Goal: Download file/media

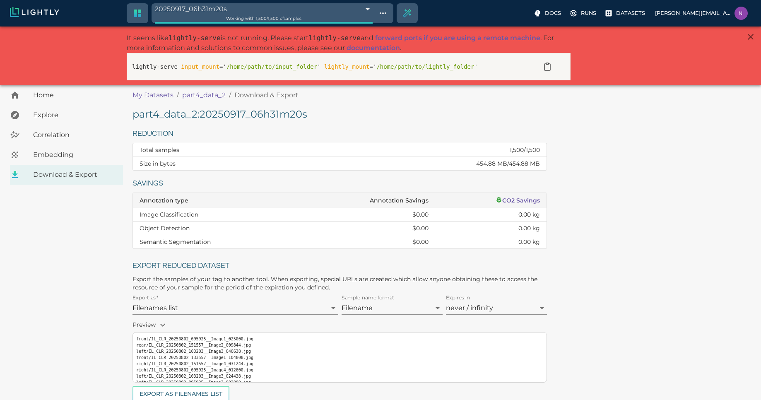
click at [52, 96] on span "Home" at bounding box center [74, 95] width 83 height 10
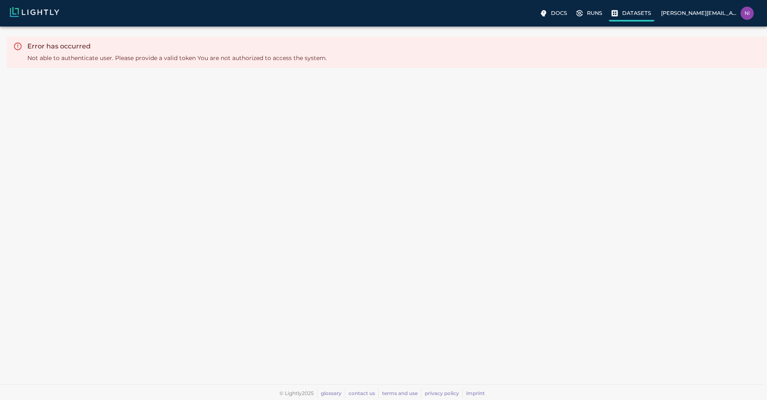
click at [645, 11] on p "Datasets" at bounding box center [636, 13] width 29 height 8
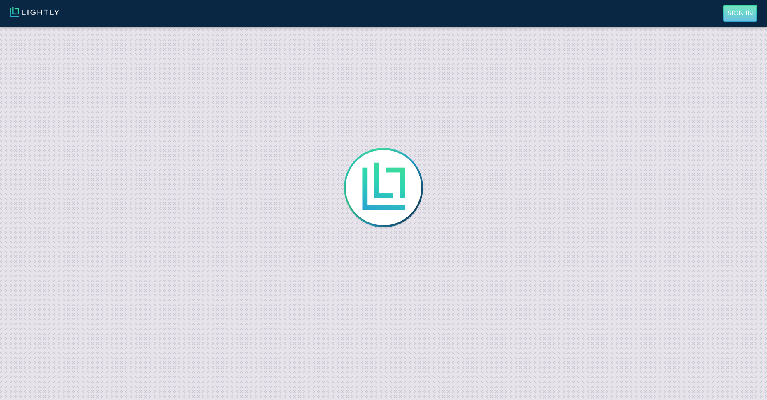
click at [747, 17] on p "Sign In" at bounding box center [740, 13] width 26 height 10
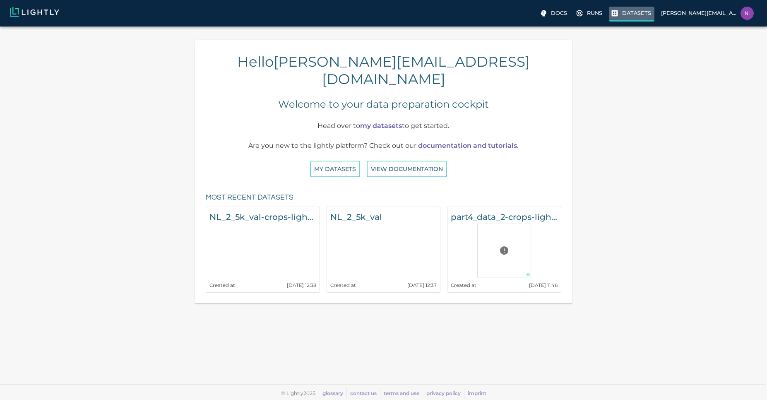
click at [648, 15] on p "Datasets" at bounding box center [636, 13] width 29 height 8
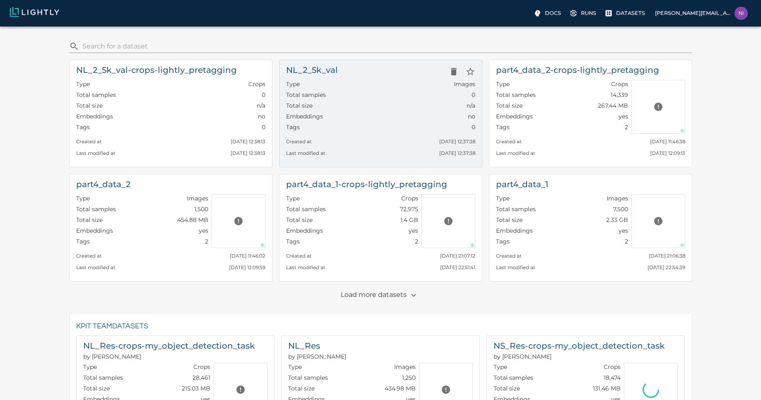
click at [353, 72] on div "NL_2_5k_val" at bounding box center [380, 71] width 189 height 17
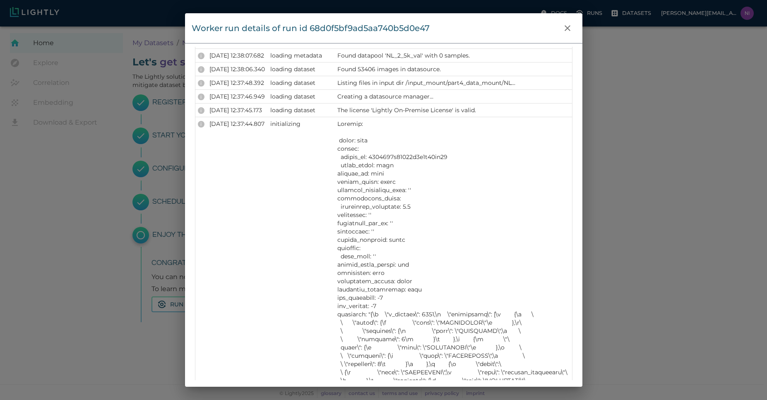
scroll to position [755, 0]
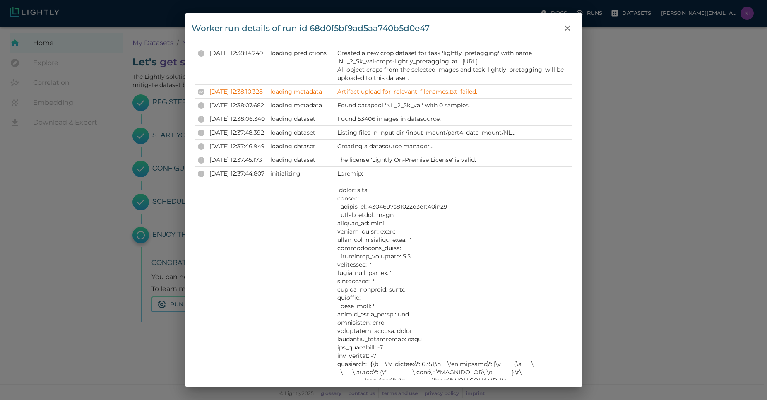
click at [108, 217] on div "Worker run details of run id 68d0f5bf9ad5aa740b5d0e47 Info Version 2.12.2 State…" at bounding box center [383, 200] width 767 height 400
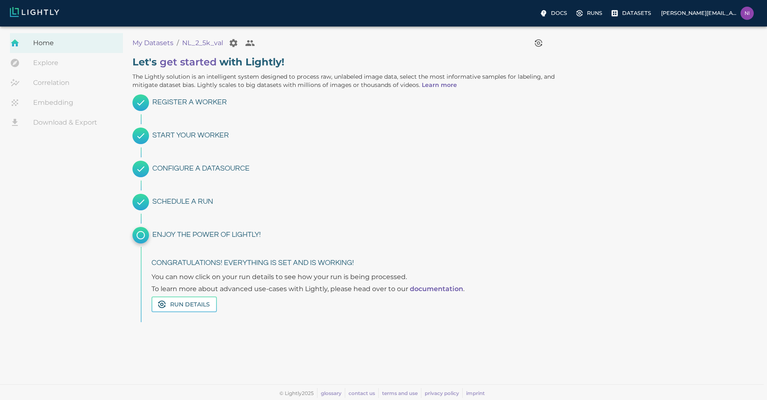
click at [72, 120] on link "Download & Export" at bounding box center [66, 123] width 113 height 20
click at [71, 126] on link "Download & Export" at bounding box center [66, 123] width 113 height 20
click at [200, 304] on button "Run Details" at bounding box center [183, 304] width 65 height 16
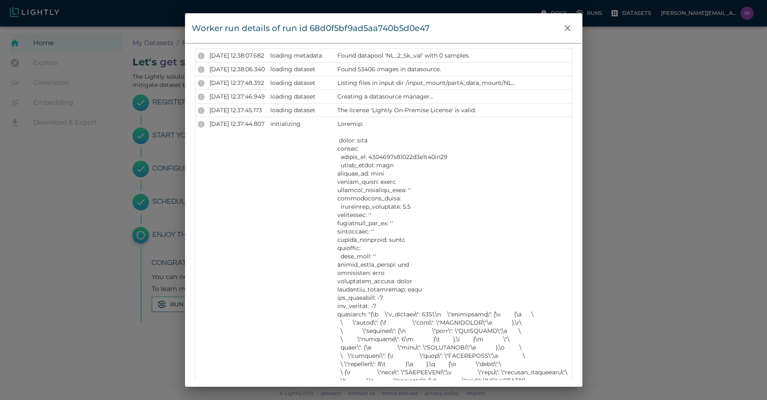
scroll to position [755, 0]
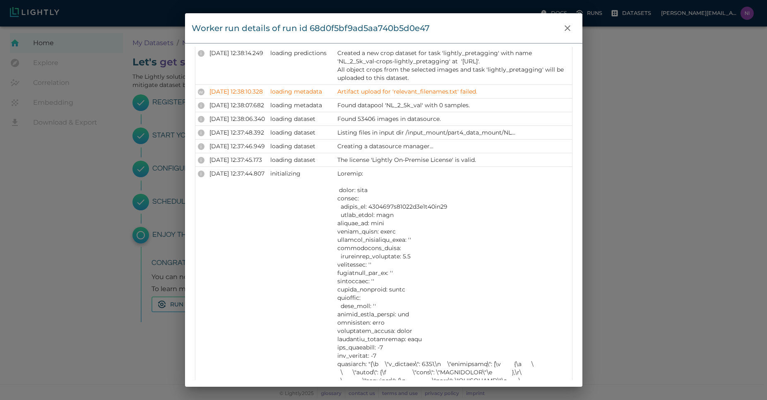
click at [706, 166] on div "Worker run details of run id 68d0f5bf9ad5aa740b5d0e47 Info Version 2.12.2 State…" at bounding box center [383, 200] width 767 height 400
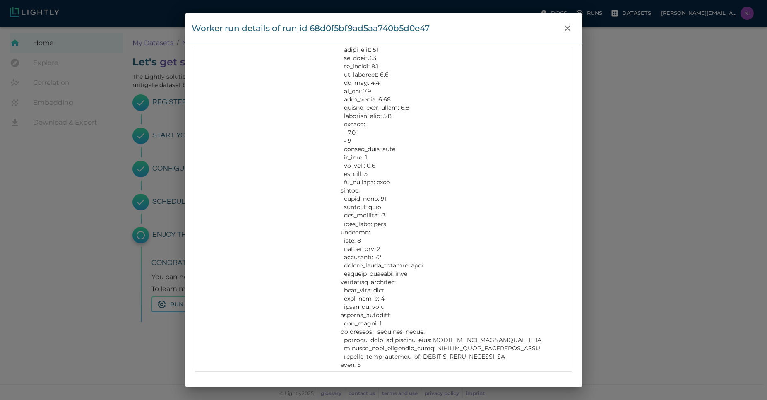
scroll to position [1699, 0]
click at [567, 31] on icon "close" at bounding box center [567, 28] width 10 height 10
click at [567, 30] on icon "close" at bounding box center [567, 28] width 10 height 10
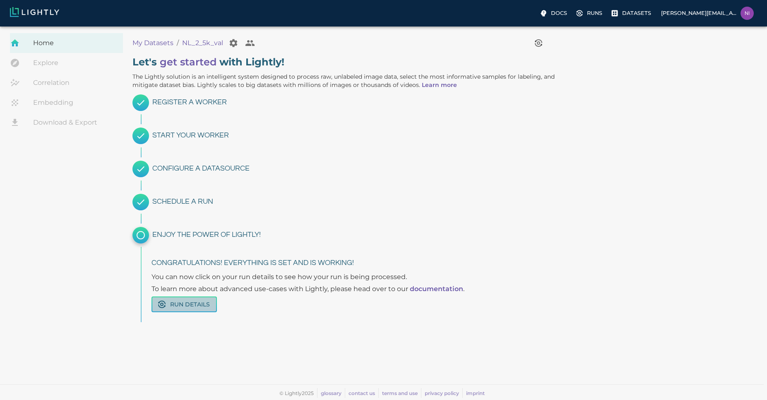
click at [195, 302] on button "Run Details" at bounding box center [183, 304] width 65 height 16
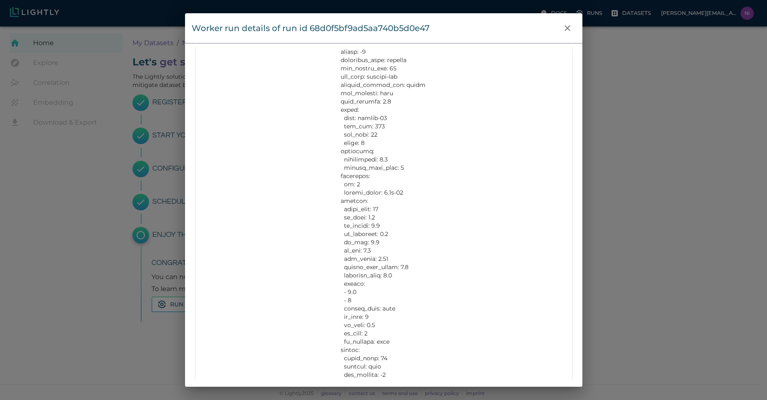
scroll to position [1699, 0]
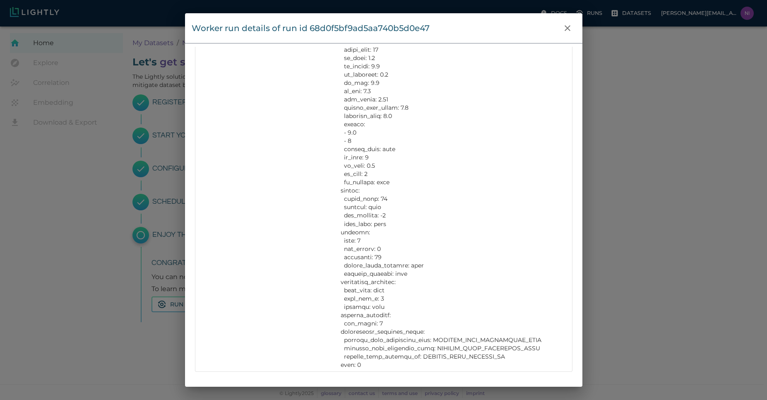
click at [658, 252] on div "Worker run details of run id 68d0f5bf9ad5aa740b5d0e47 Info Version 2.12.2 State…" at bounding box center [383, 200] width 767 height 400
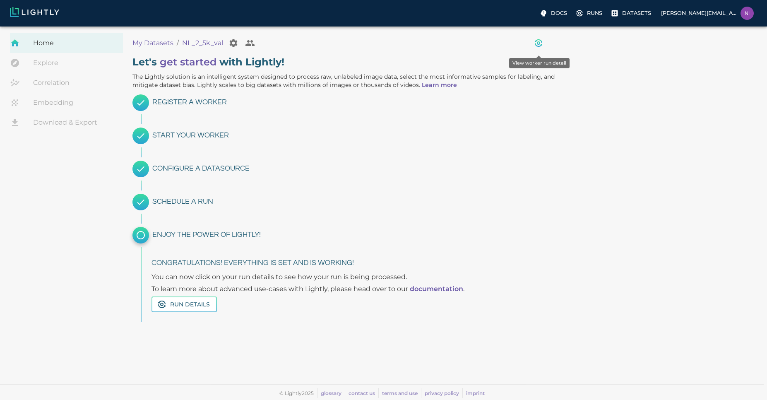
click at [537, 45] on icon "View worker run detail" at bounding box center [538, 43] width 10 height 10
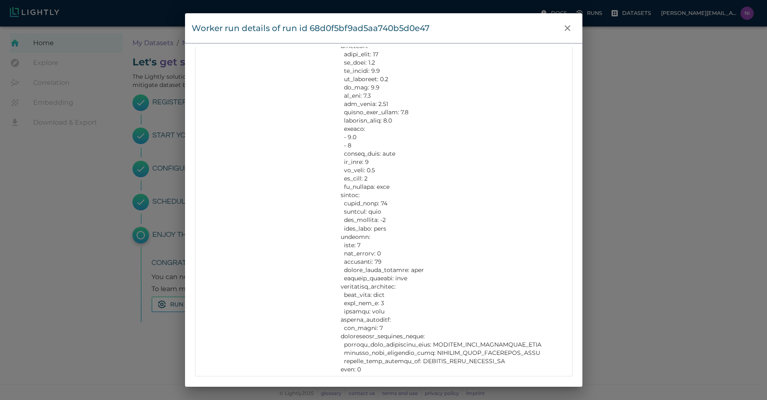
scroll to position [1699, 0]
click at [629, 290] on div "Worker run details of run id 68d0f5bf9ad5aa740b5d0e47 Info Version 2.12.2 State…" at bounding box center [383, 200] width 767 height 400
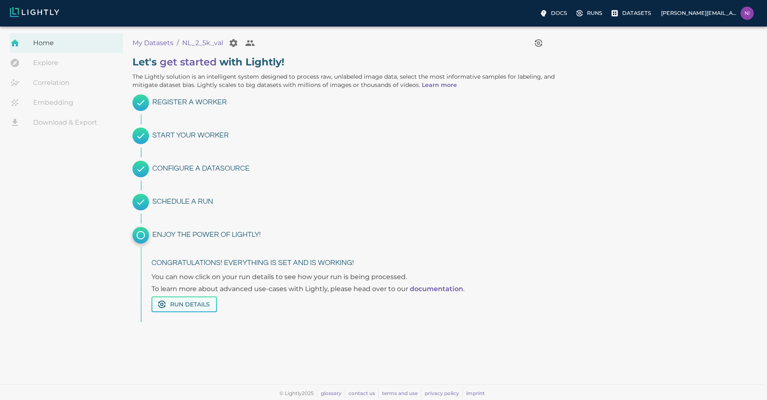
click at [181, 301] on button "Run Details" at bounding box center [183, 304] width 65 height 16
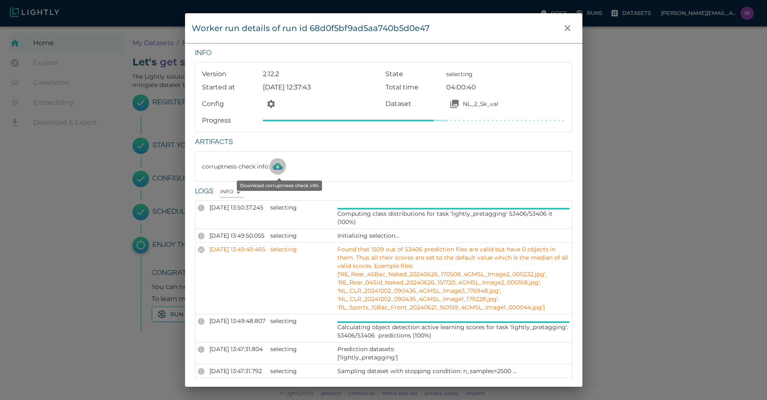
click at [281, 167] on icon "Download corruptness check info" at bounding box center [278, 166] width 10 height 7
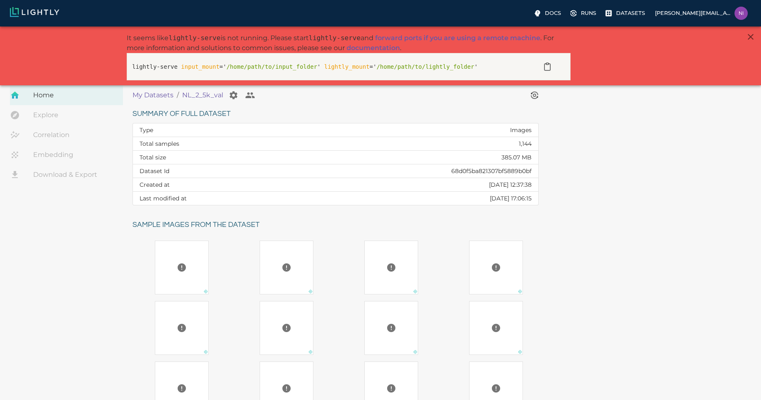
click at [65, 173] on link "Download & Export" at bounding box center [66, 175] width 113 height 20
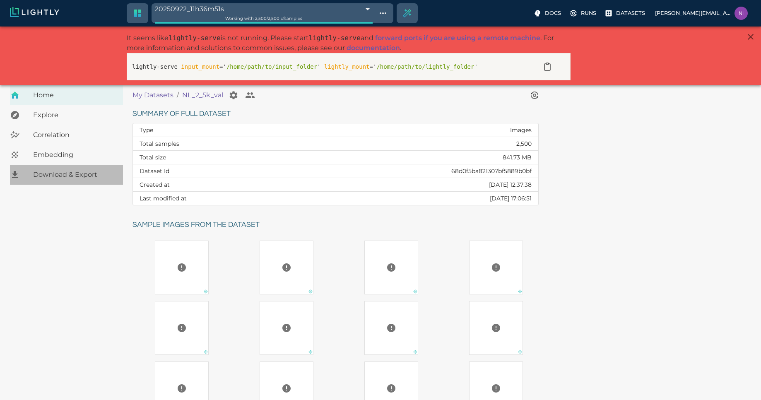
click at [91, 176] on span "Download & Export" at bounding box center [74, 175] width 83 height 10
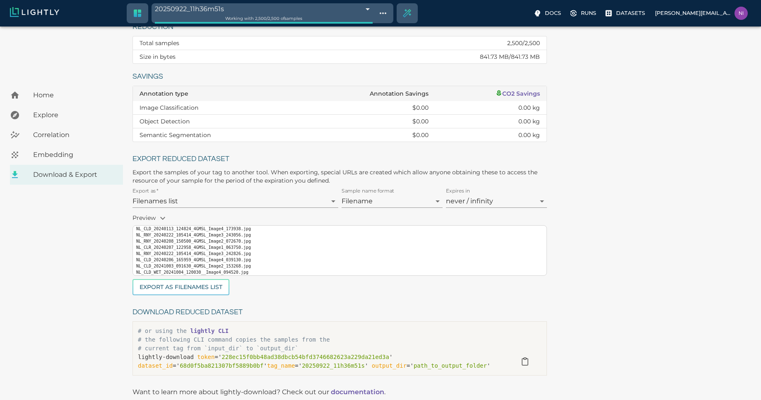
scroll to position [19, 0]
click at [188, 285] on button "Export as Filenames list" at bounding box center [180, 287] width 97 height 16
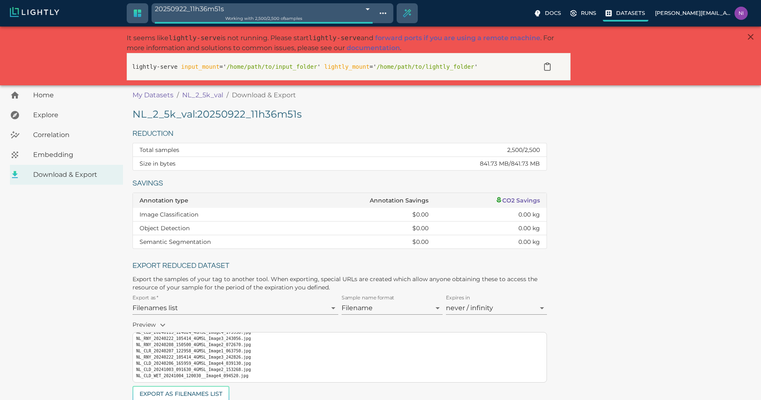
click at [637, 12] on p "Datasets" at bounding box center [630, 13] width 29 height 8
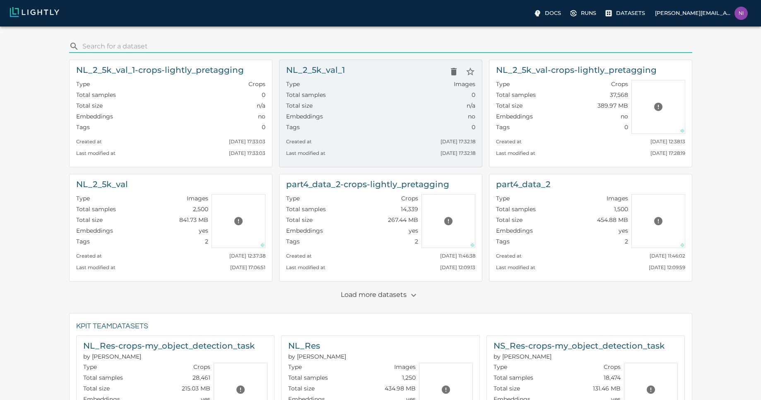
click at [335, 71] on h6 "NL_2_5k_val_1" at bounding box center [315, 69] width 59 height 13
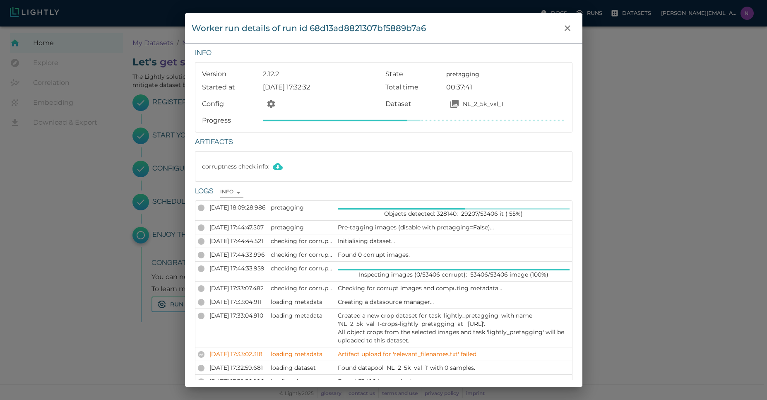
click at [496, 224] on p "Pre-tagging images (disable with pretagging=False)..." at bounding box center [454, 227] width 232 height 8
